Goal: Information Seeking & Learning: Learn about a topic

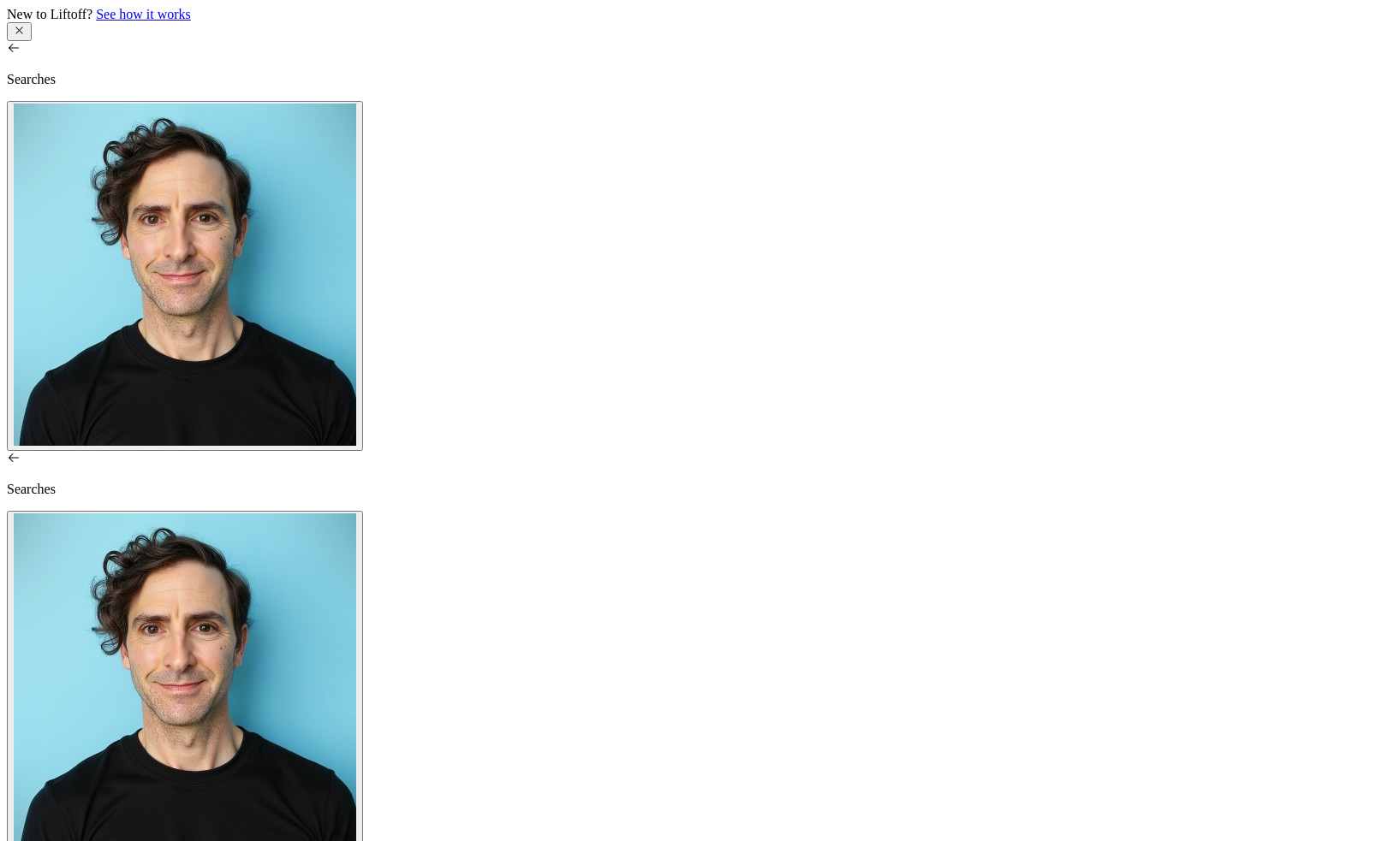
click at [64, 482] on p "Searches" at bounding box center [700, 489] width 1387 height 16
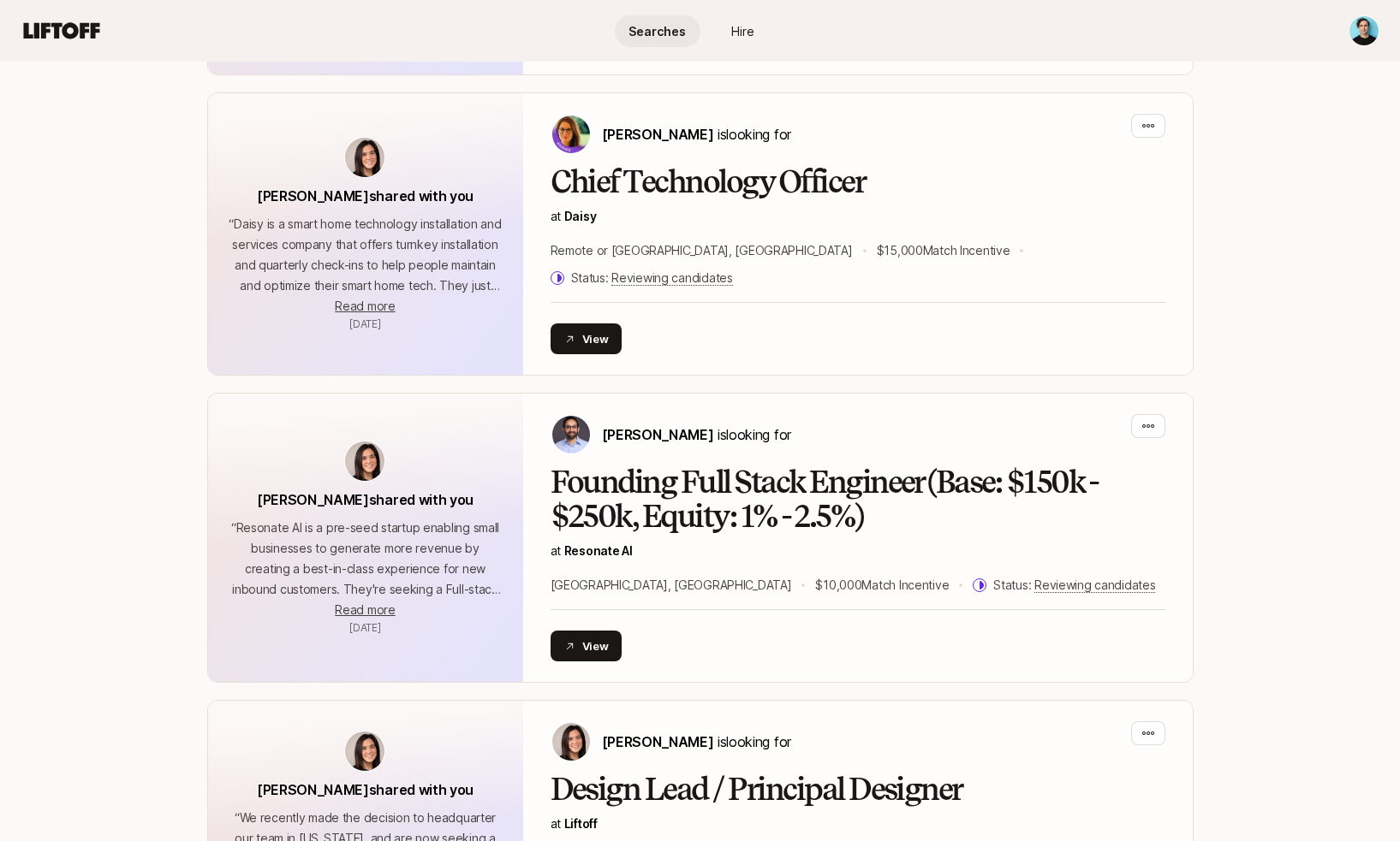
scroll to position [3441, 0]
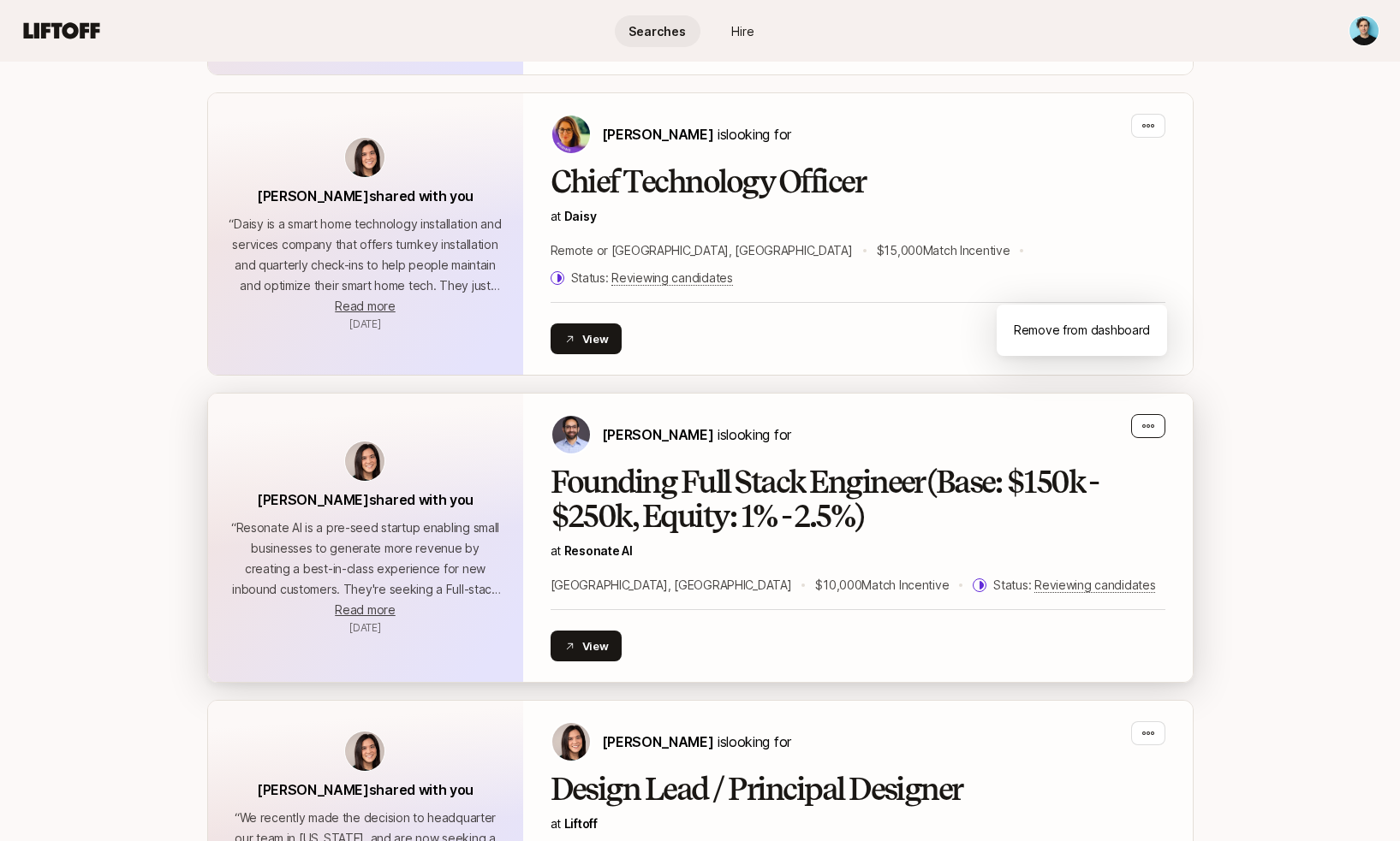
click at [1156, 414] on div "button" at bounding box center [1148, 427] width 35 height 24
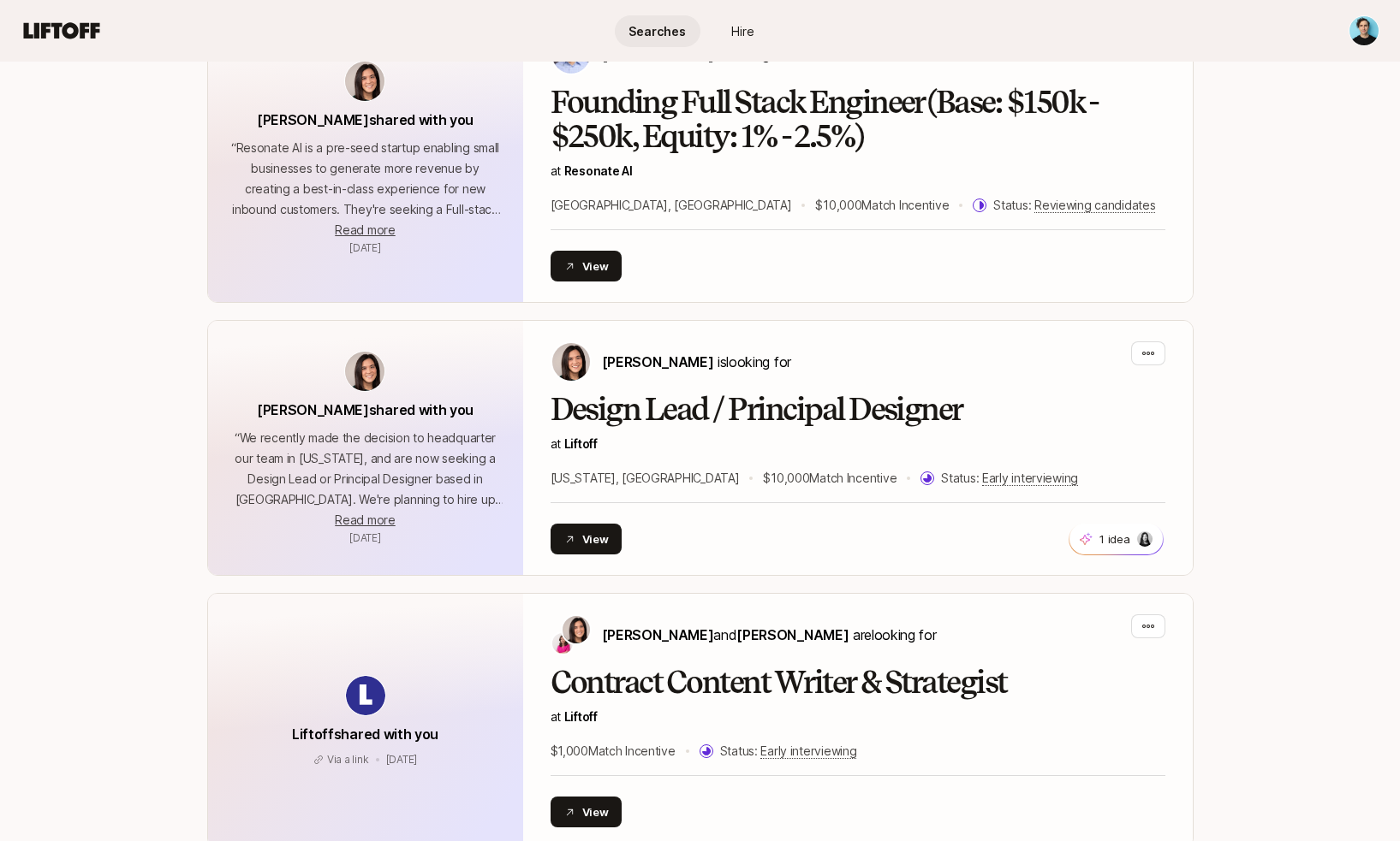
scroll to position [3820, 0]
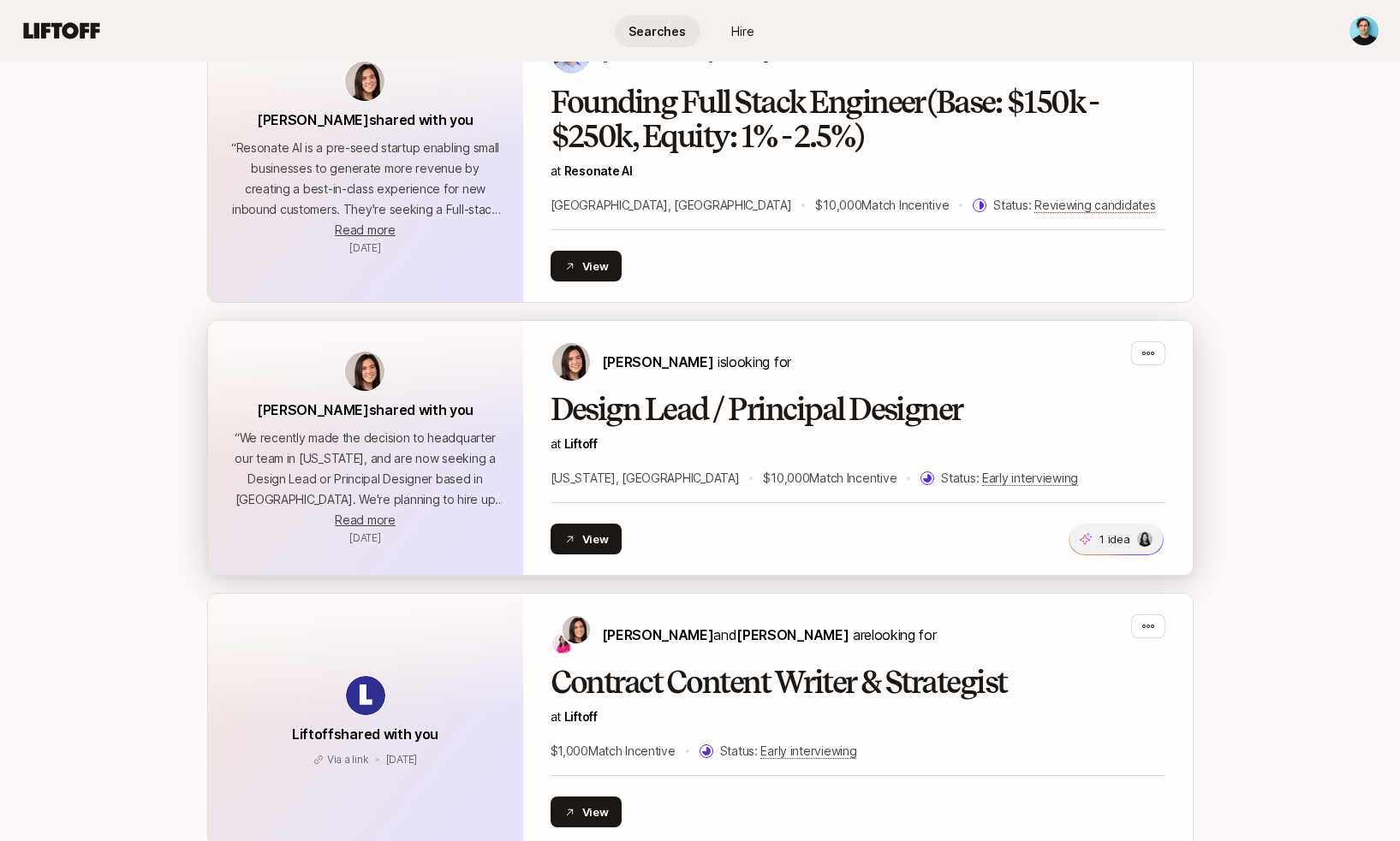
click at [1118, 531] on p "1 idea" at bounding box center [1114, 540] width 30 height 17
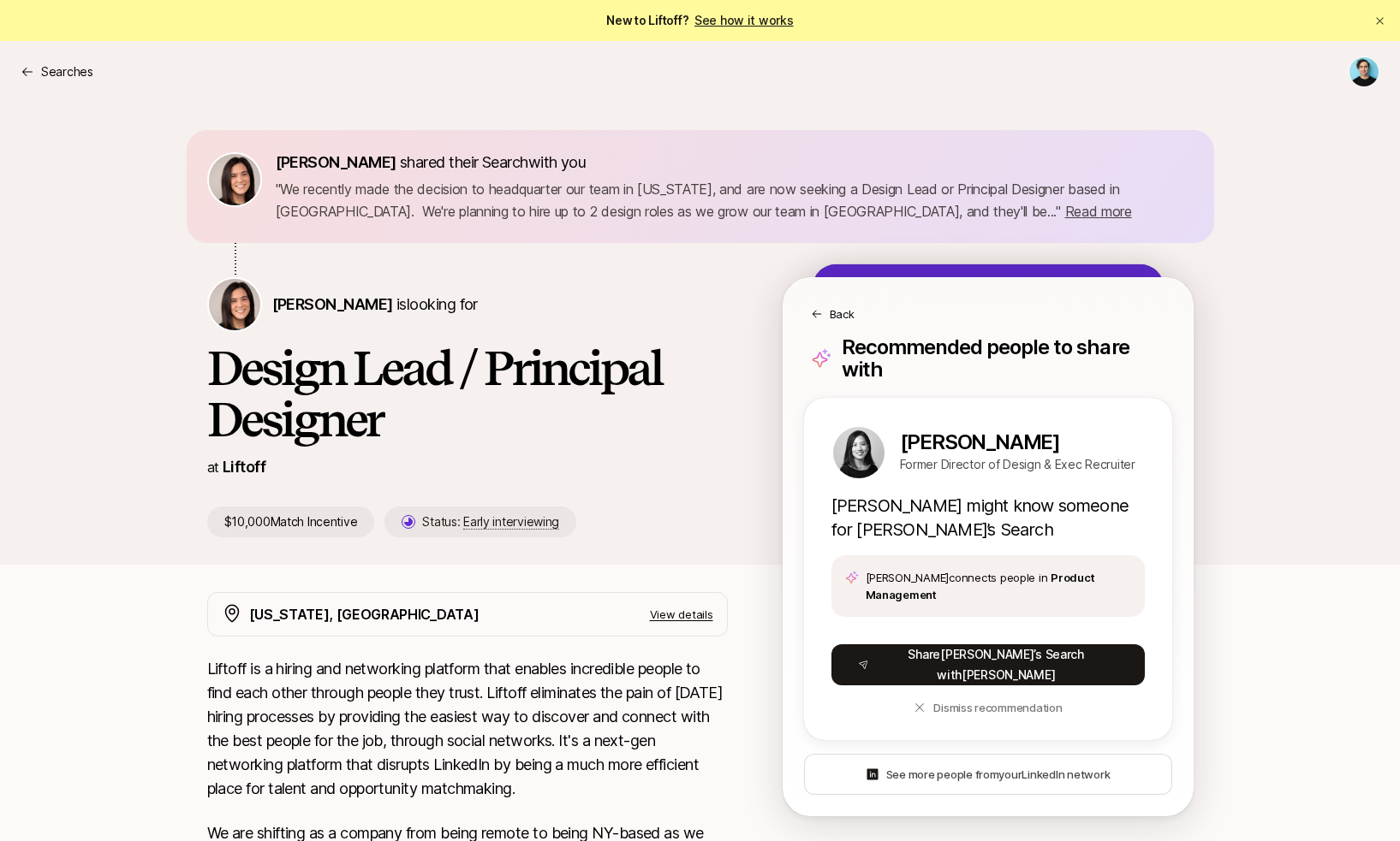
click at [830, 315] on p "Back" at bounding box center [842, 314] width 25 height 17
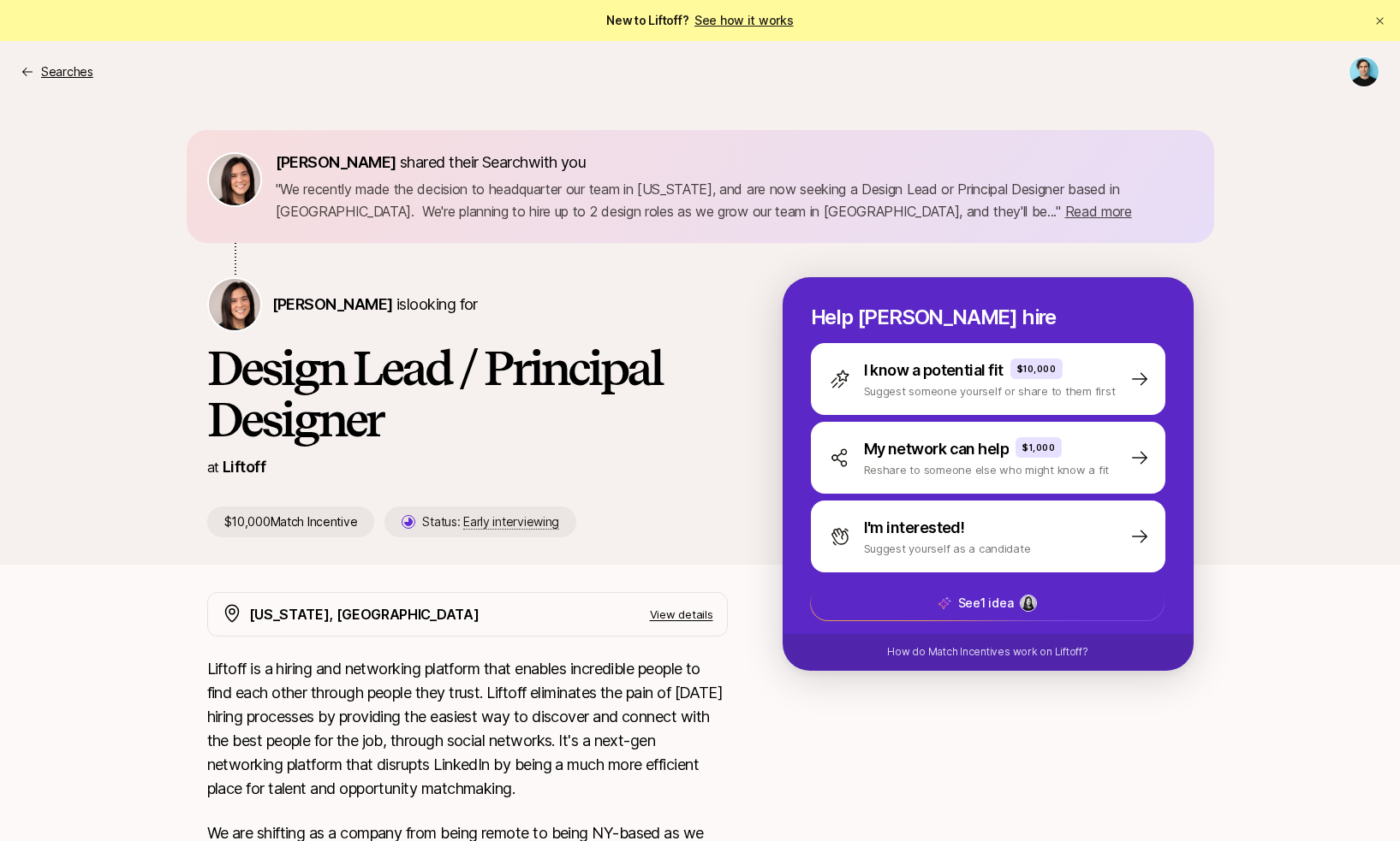
click at [83, 77] on p "Searches" at bounding box center [67, 72] width 52 height 21
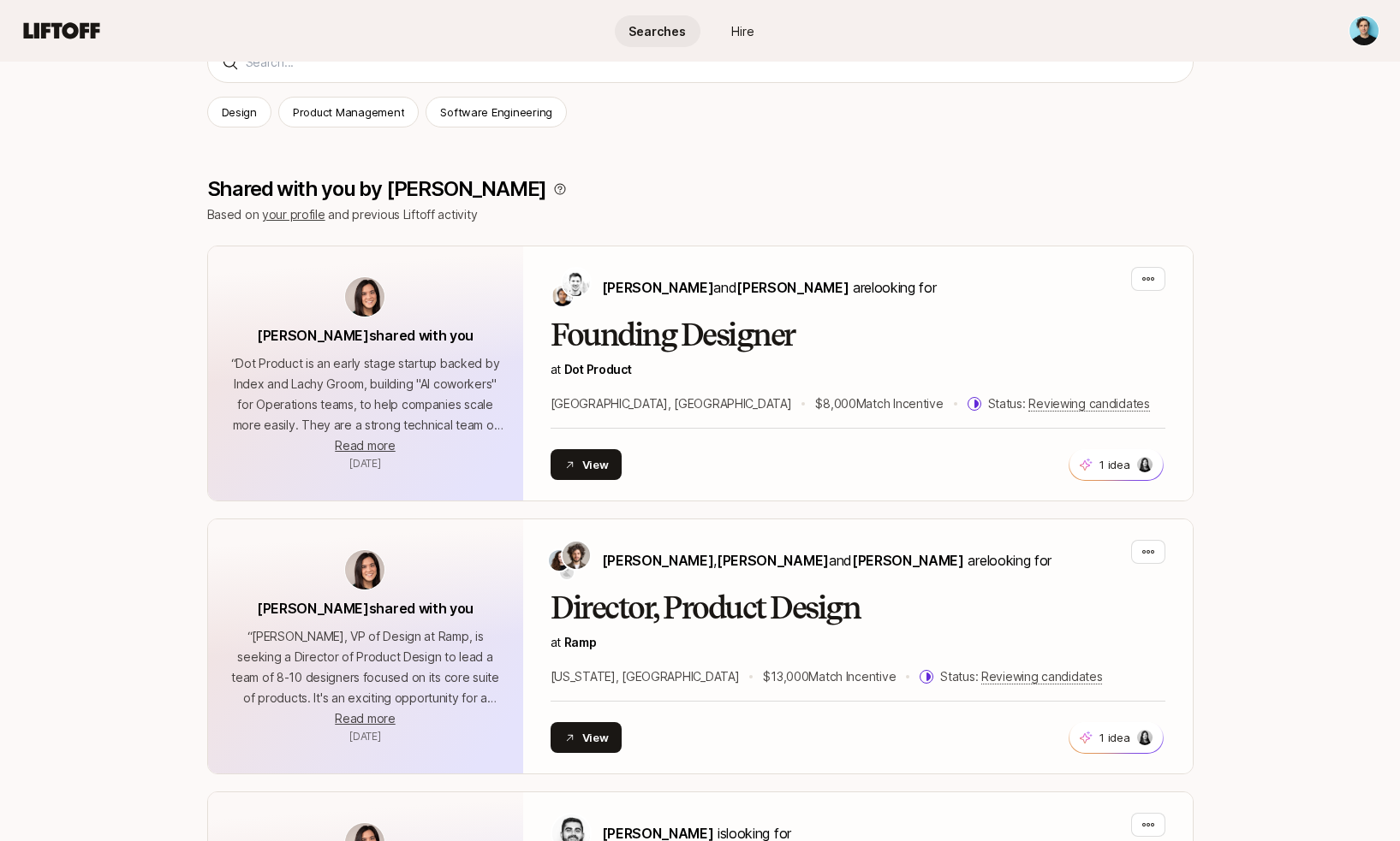
scroll to position [256, 0]
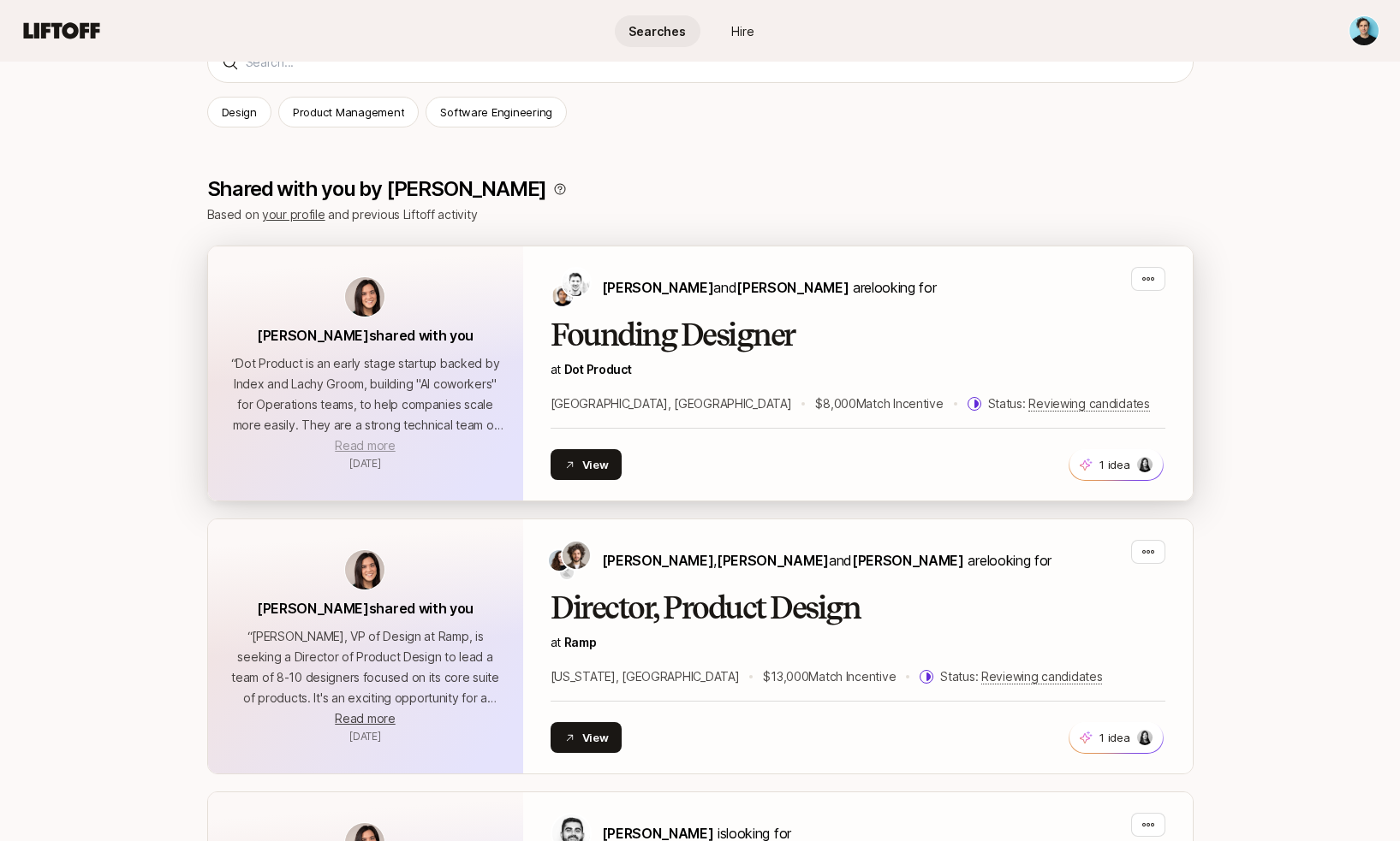
click at [359, 443] on span "Read more" at bounding box center [365, 446] width 60 height 15
